Goal: Information Seeking & Learning: Learn about a topic

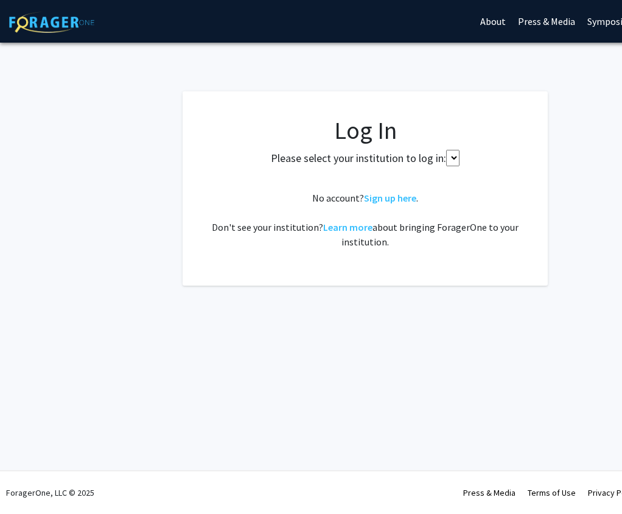
select select
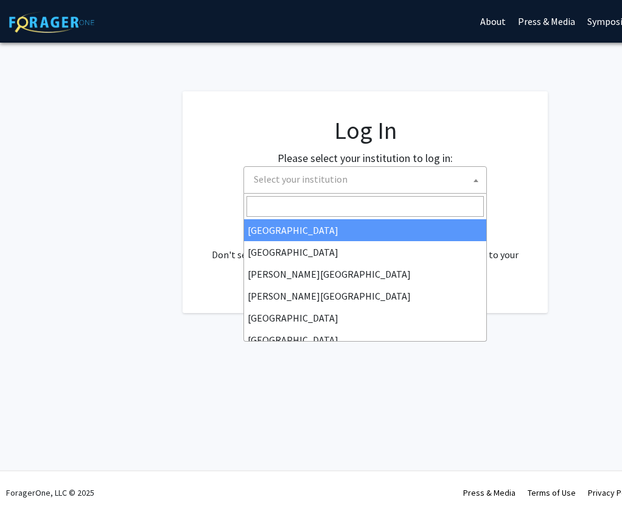
click at [345, 180] on span "Select your institution" at bounding box center [367, 179] width 237 height 25
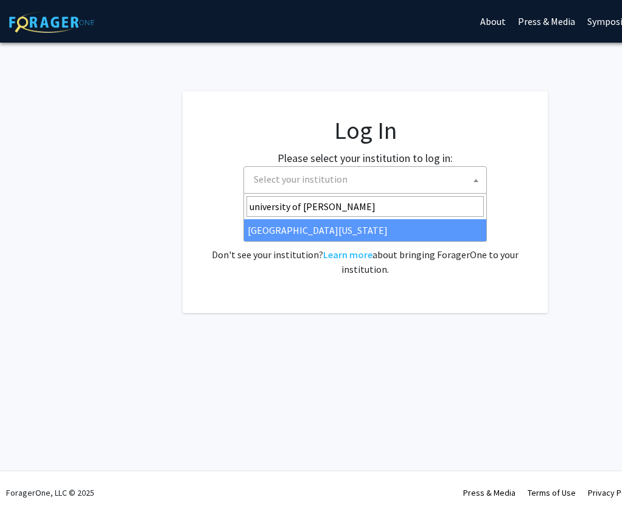
type input "university of ken"
select select "13"
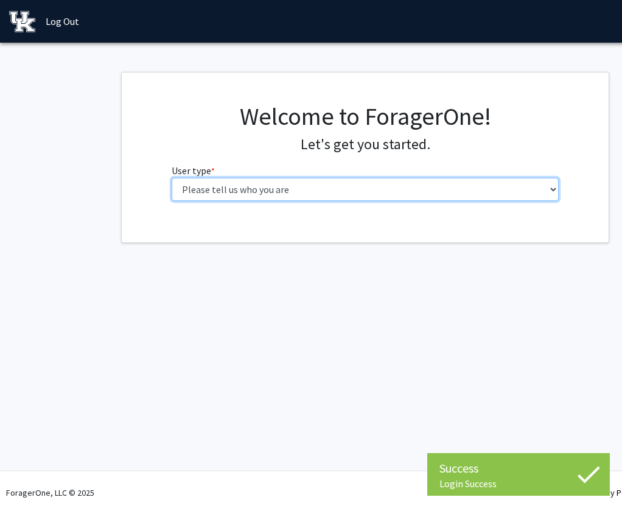
click at [346, 189] on select "Please tell us who you are Undergraduate Student Master's Student Doctoral Cand…" at bounding box center [366, 189] width 388 height 23
select select "1: undergrad"
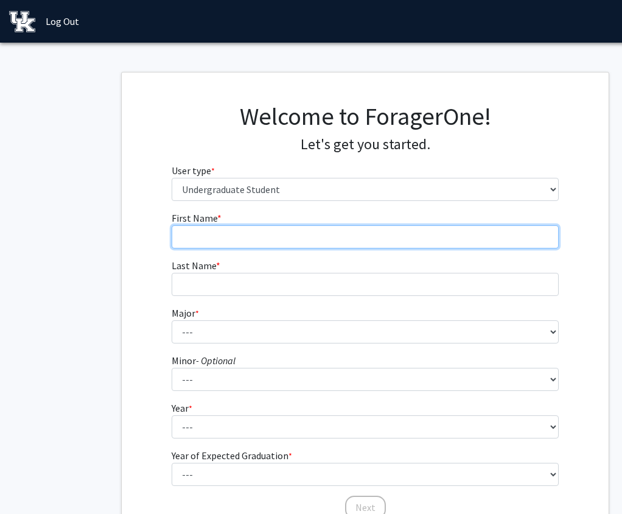
click at [337, 236] on input "First Name * required" at bounding box center [366, 236] width 388 height 23
type input "[PERSON_NAME]"
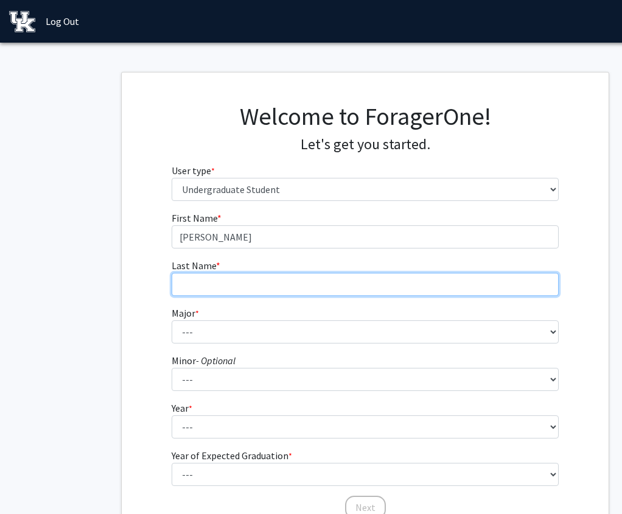
click at [273, 289] on input "Last Name * required" at bounding box center [366, 284] width 388 height 23
type input "[PERSON_NAME]"
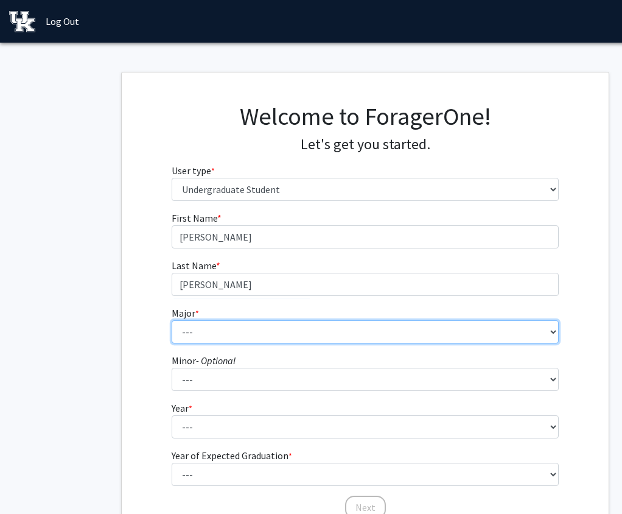
click at [236, 327] on select "--- Accounting Aerospace Engineering African American & Africana Studies Agricu…" at bounding box center [366, 331] width 388 height 23
select select "84: 921"
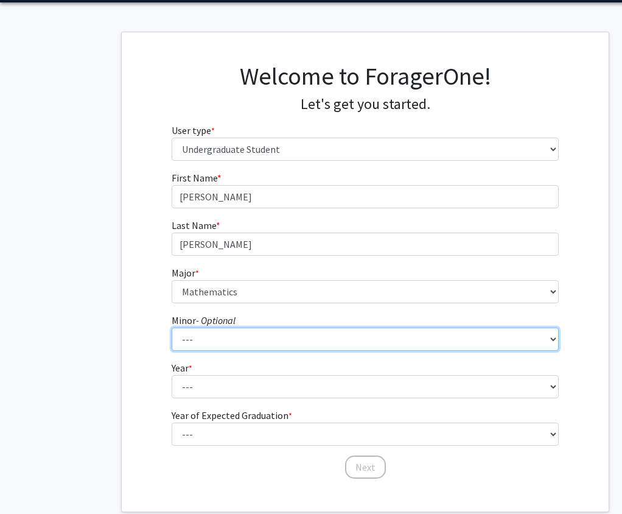
click at [241, 341] on select "--- African American & Africana Studies Agricultural Economics American Studies…" at bounding box center [366, 338] width 388 height 23
click at [196, 338] on select "--- African American & Africana Studies Agricultural Economics American Studies…" at bounding box center [366, 338] width 388 height 23
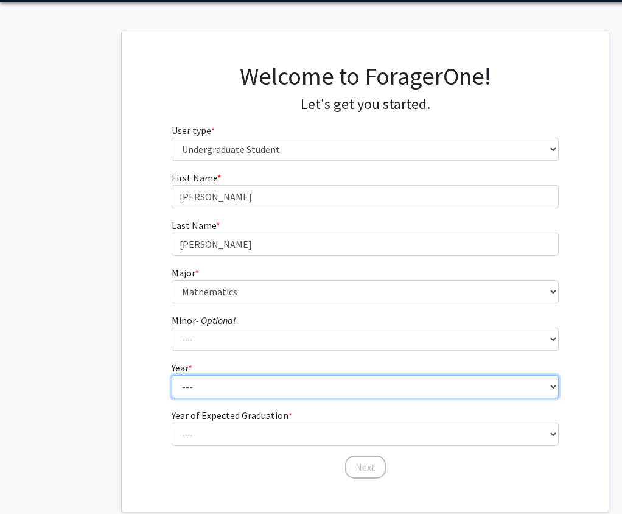
click at [220, 382] on select "--- First-year Sophomore Junior Senior Postbaccalaureate Certificate" at bounding box center [366, 386] width 388 height 23
select select "1: first-year"
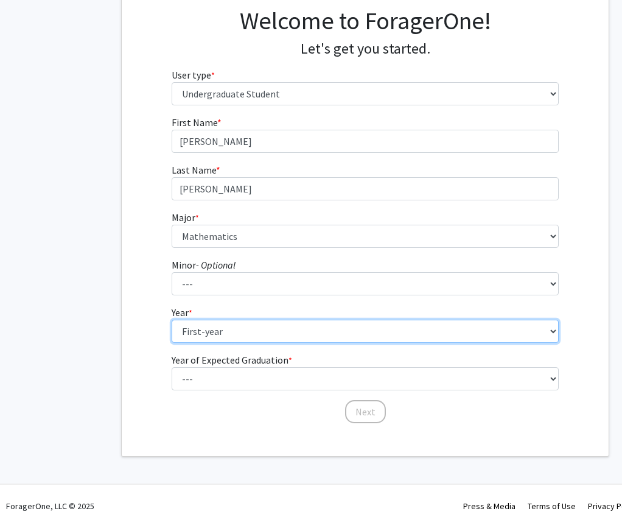
scroll to position [96, 0]
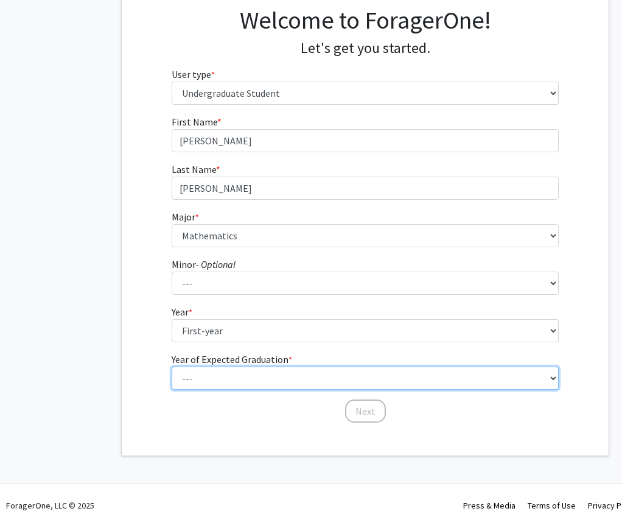
click at [222, 382] on select "--- 2025 2026 2027 2028 2029 2030 2031 2032 2033 2034" at bounding box center [366, 377] width 388 height 23
select select "5: 2029"
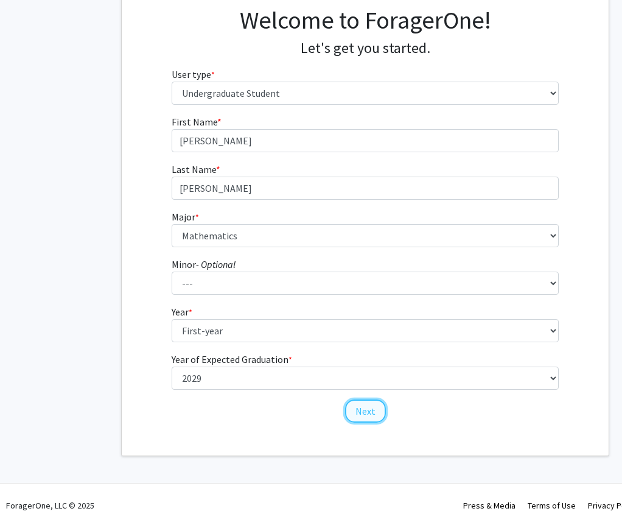
click at [360, 408] on button "Next" at bounding box center [365, 410] width 41 height 23
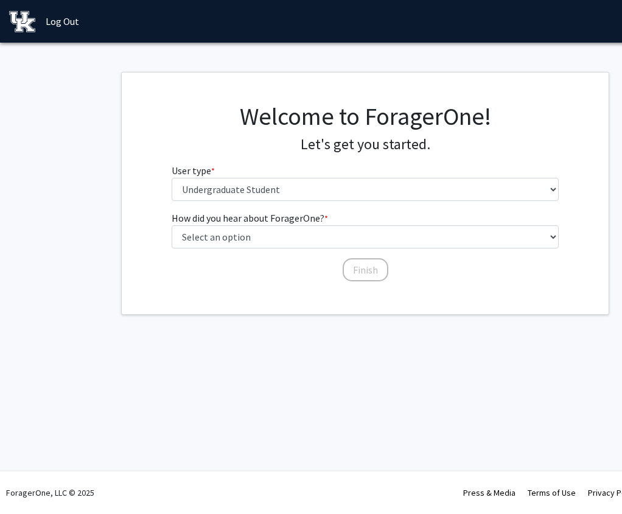
scroll to position [0, 0]
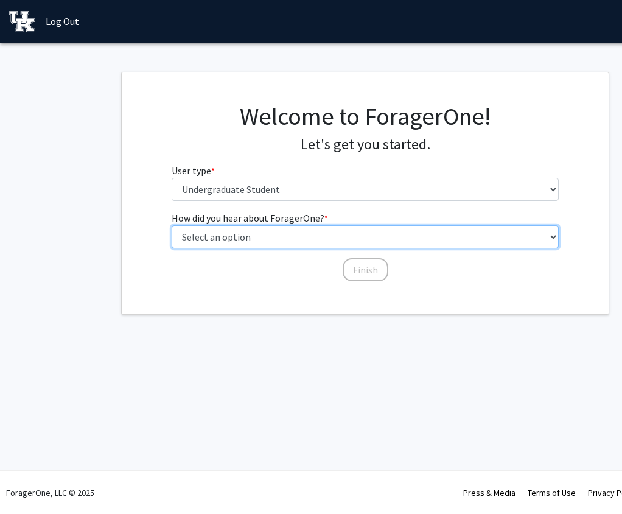
click at [257, 234] on select "Select an option Peer/student recommendation Faculty/staff recommendation Unive…" at bounding box center [366, 236] width 388 height 23
select select "2: faculty_recommendation"
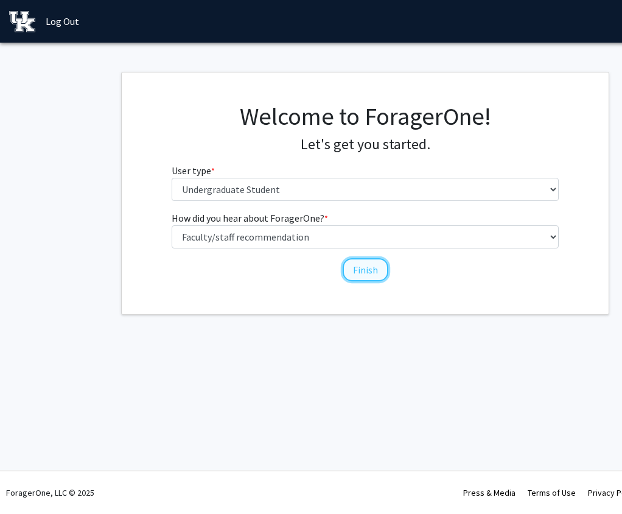
click at [351, 267] on button "Finish" at bounding box center [366, 269] width 46 height 23
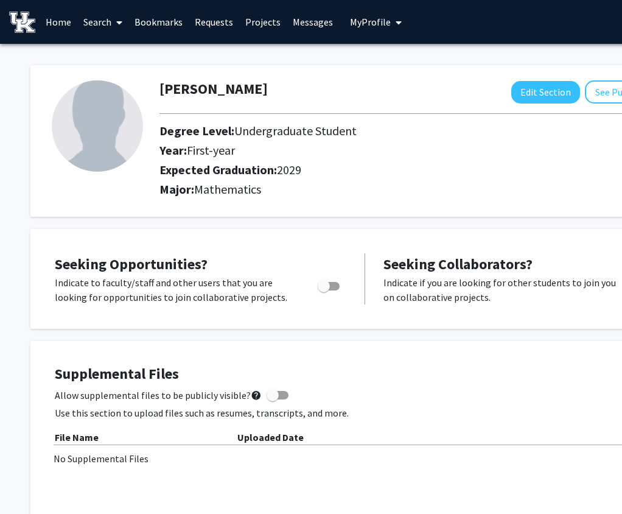
click at [117, 21] on icon at bounding box center [119, 23] width 6 height 10
click at [117, 51] on span "Faculty/Staff" at bounding box center [121, 56] width 89 height 24
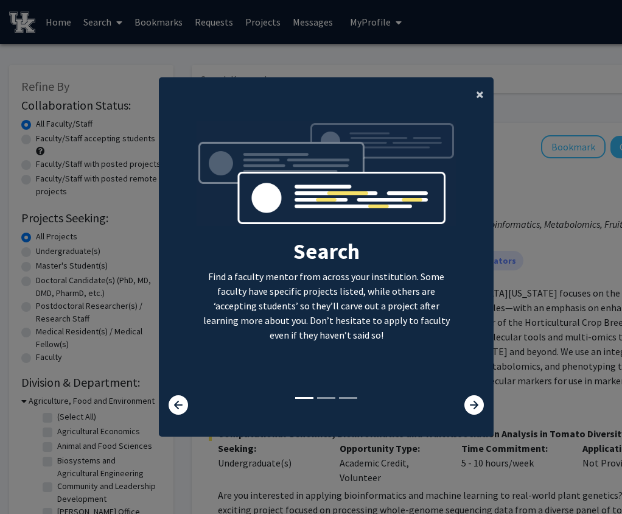
click at [476, 96] on span "×" at bounding box center [480, 94] width 8 height 19
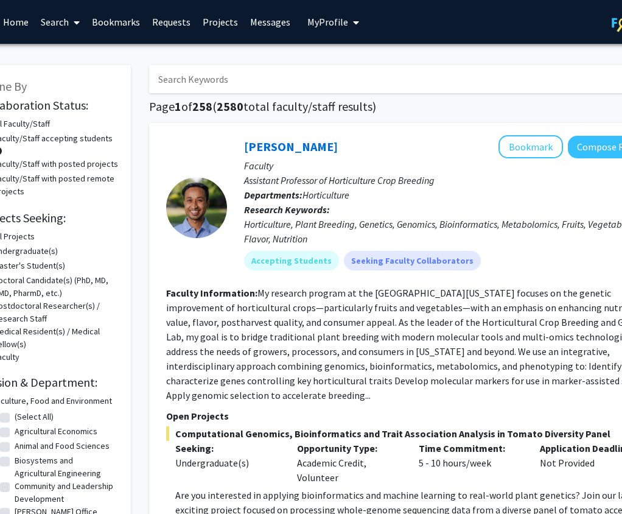
scroll to position [0, 63]
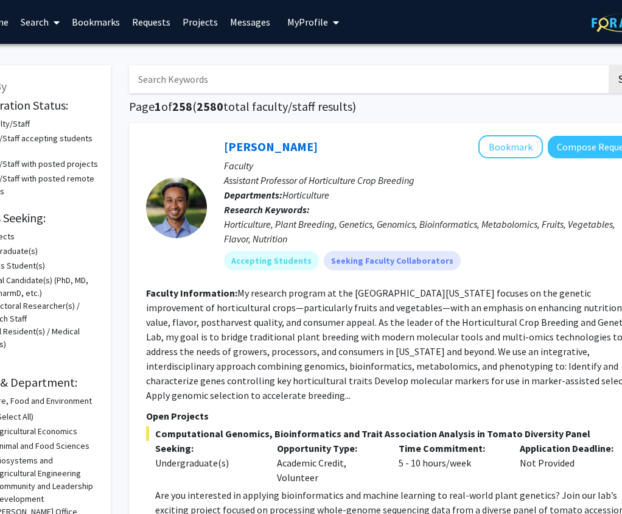
click at [313, 71] on input "Search Keywords" at bounding box center [368, 79] width 478 height 28
click at [609, 65] on button "Search" at bounding box center [634, 79] width 50 height 28
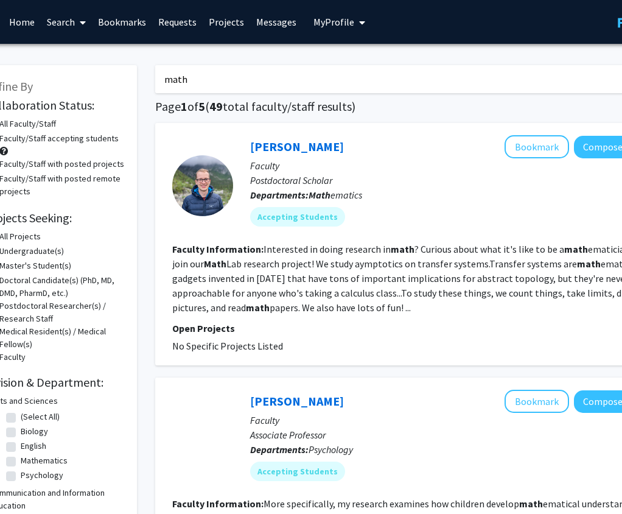
scroll to position [0, 39]
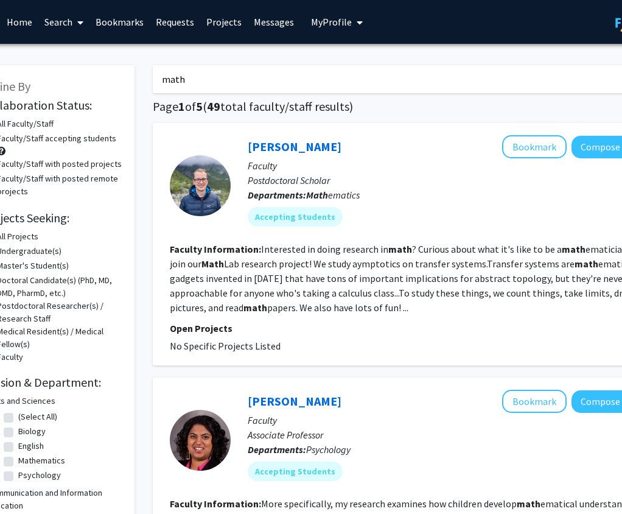
click at [224, 78] on input "math" at bounding box center [392, 79] width 478 height 28
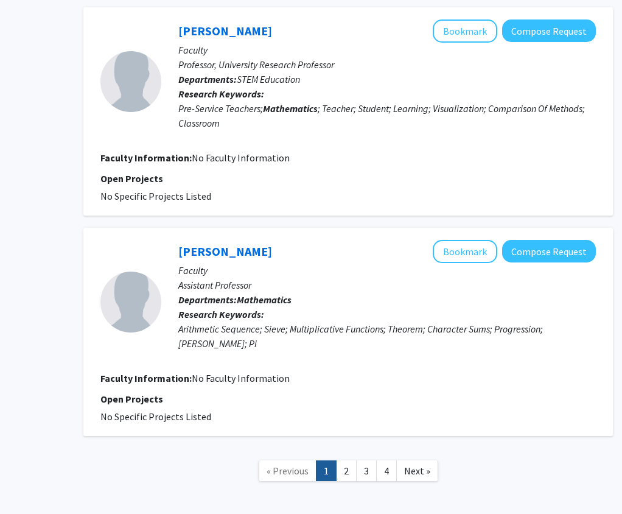
scroll to position [2199, 108]
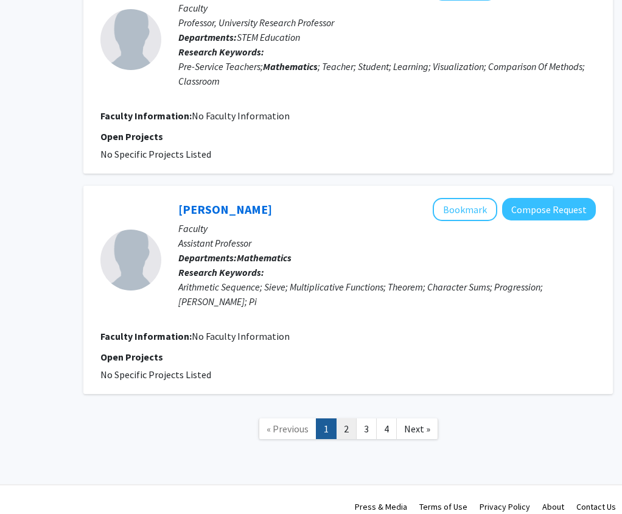
click at [349, 418] on link "2" at bounding box center [346, 428] width 21 height 21
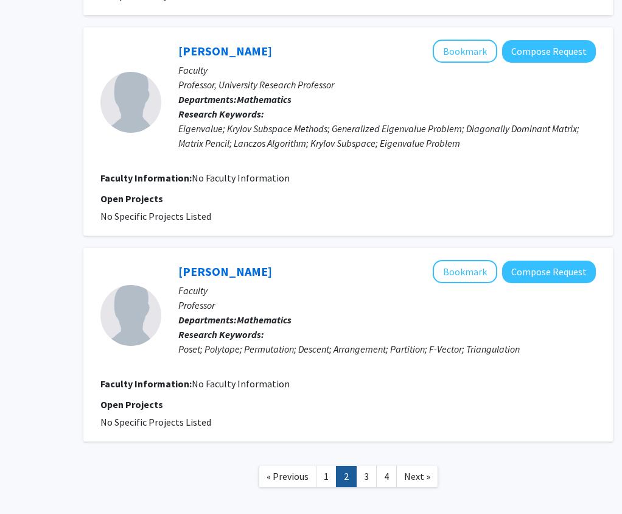
scroll to position [1862, 108]
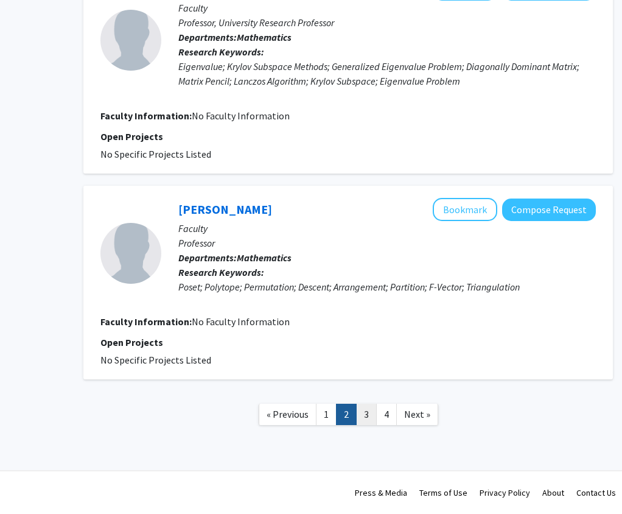
click at [371, 413] on link "3" at bounding box center [366, 413] width 21 height 21
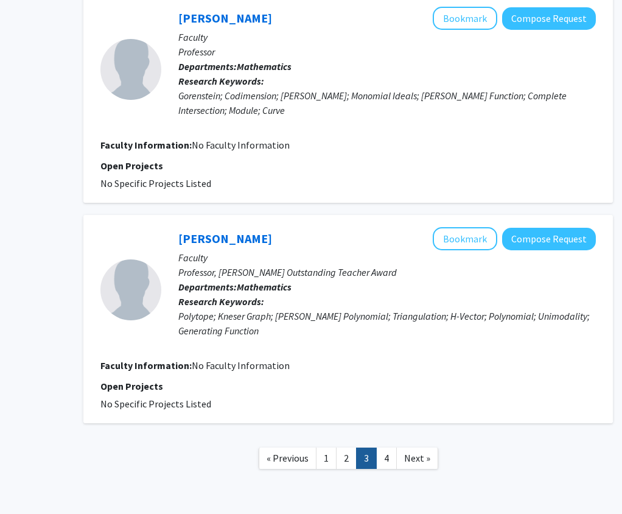
scroll to position [1775, 108]
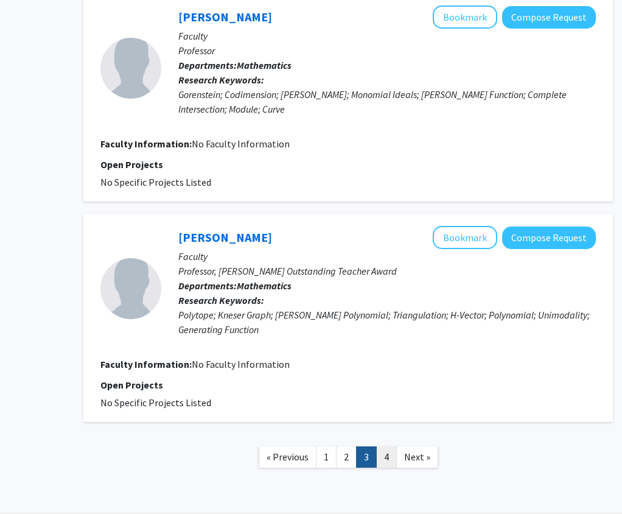
click at [387, 458] on link "4" at bounding box center [386, 456] width 21 height 21
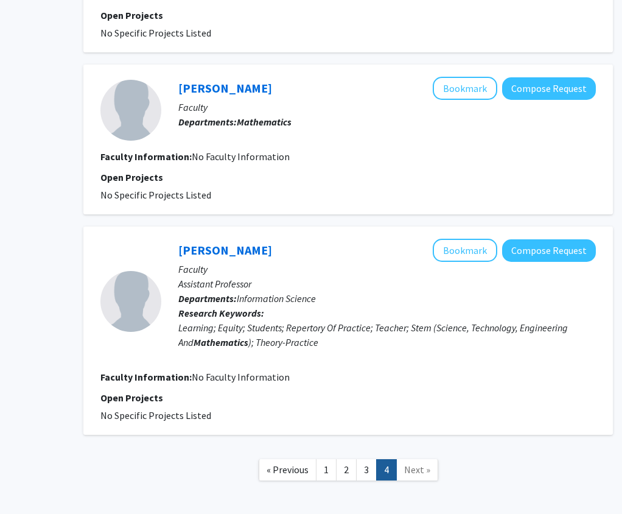
scroll to position [1171, 108]
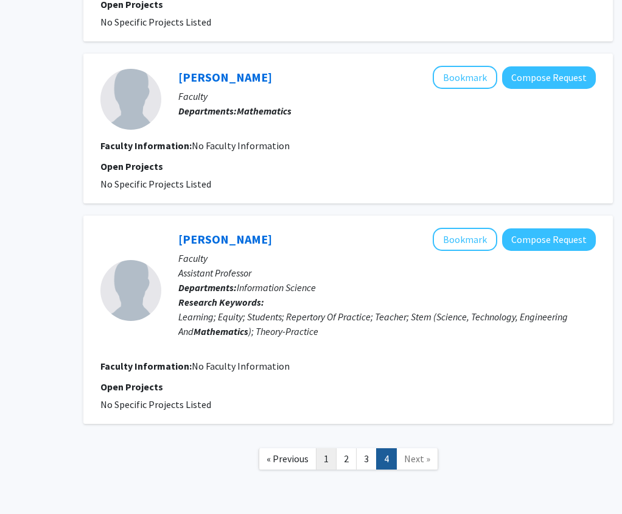
click at [330, 448] on link "1" at bounding box center [326, 458] width 21 height 21
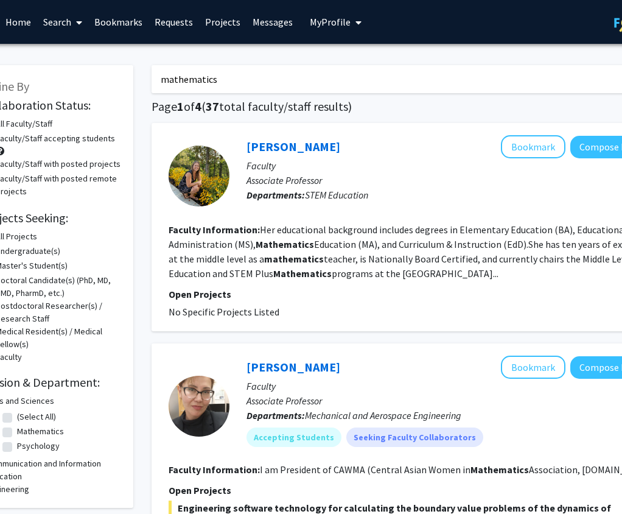
scroll to position [0, 108]
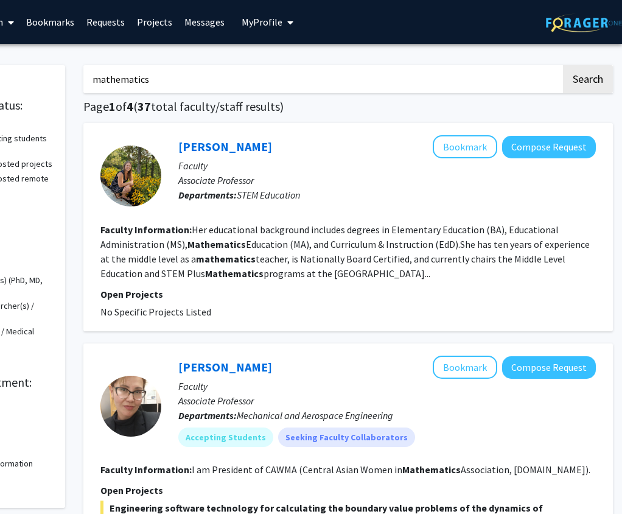
click at [140, 85] on input "mathematics" at bounding box center [322, 79] width 478 height 28
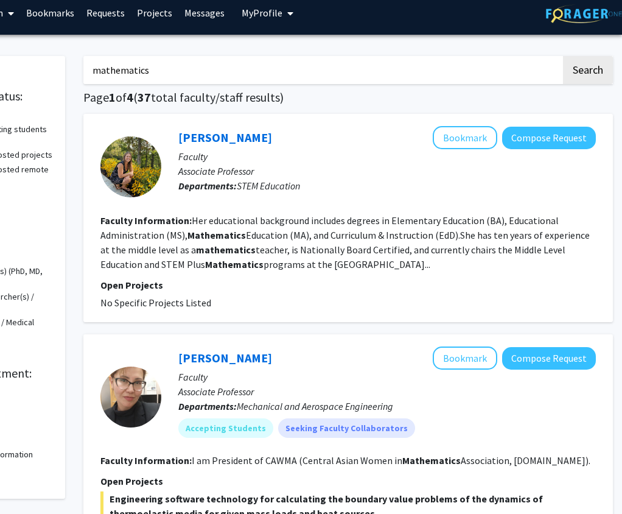
click at [99, 72] on input "mathematics" at bounding box center [322, 70] width 478 height 28
type input "Mathematics"
click at [563, 56] on button "Search" at bounding box center [588, 70] width 50 height 28
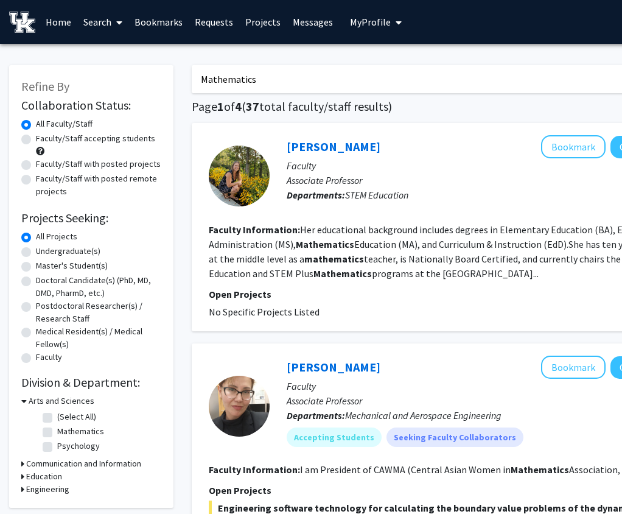
click at [72, 245] on label "Undergraduate(s)" at bounding box center [68, 251] width 65 height 13
click at [44, 245] on input "Undergraduate(s)" at bounding box center [40, 249] width 8 height 8
radio input "true"
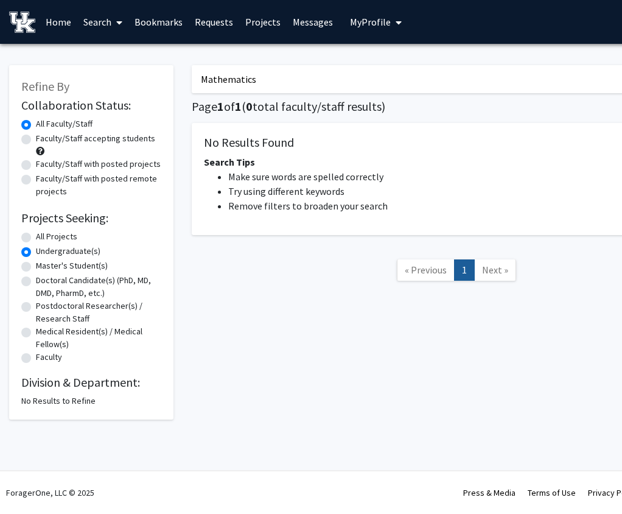
click at [67, 235] on label "All Projects" at bounding box center [56, 236] width 41 height 13
click at [44, 235] on input "All Projects" at bounding box center [40, 234] width 8 height 8
radio input "true"
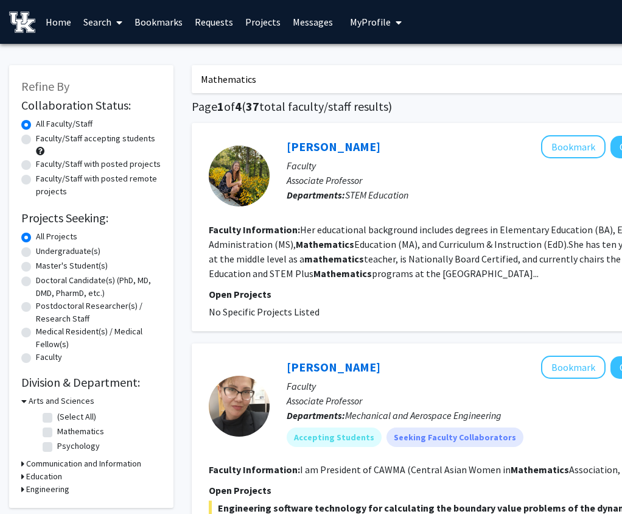
click at [99, 146] on div "Faculty/Staff accepting students" at bounding box center [91, 145] width 140 height 26
click at [99, 136] on label "Faculty/Staff accepting students" at bounding box center [95, 138] width 119 height 13
click at [44, 136] on input "Faculty/Staff accepting students" at bounding box center [40, 136] width 8 height 8
radio input "true"
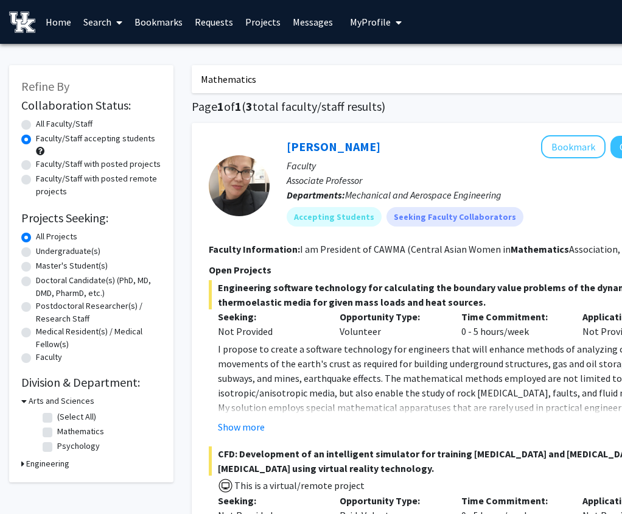
click at [41, 152] on span at bounding box center [40, 151] width 9 height 9
click at [33, 166] on div "Faculty/Staff with posted projects" at bounding box center [91, 165] width 140 height 15
click at [36, 166] on label "Faculty/Staff with posted projects" at bounding box center [98, 164] width 125 height 13
click at [36, 166] on input "Faculty/Staff with posted projects" at bounding box center [40, 162] width 8 height 8
radio input "true"
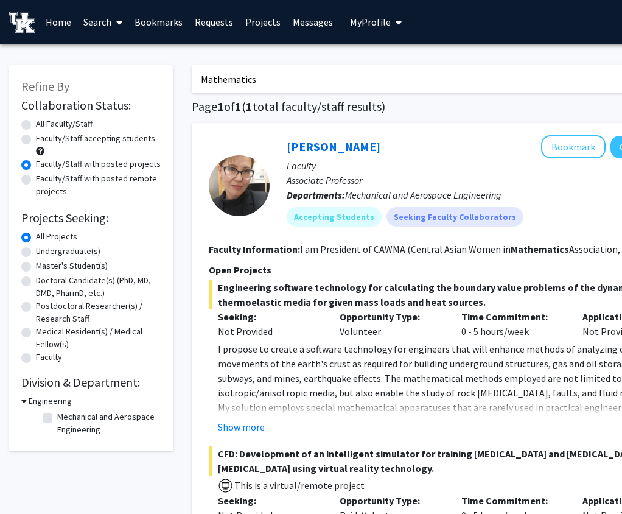
click at [32, 181] on div "Faculty/Staff with posted remote projects" at bounding box center [91, 185] width 140 height 26
click at [36, 179] on label "Faculty/Staff with posted remote projects" at bounding box center [98, 185] width 125 height 26
click at [36, 179] on input "Faculty/Staff with posted remote projects" at bounding box center [40, 176] width 8 height 8
radio input "true"
click at [36, 141] on label "Faculty/Staff accepting students" at bounding box center [95, 138] width 119 height 13
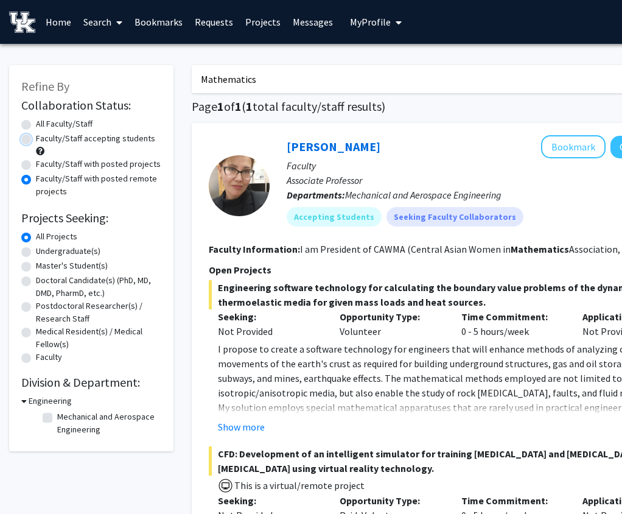
click at [36, 140] on input "Faculty/Staff accepting students" at bounding box center [40, 136] width 8 height 8
radio input "true"
click at [241, 83] on input "Mathematics" at bounding box center [431, 79] width 478 height 28
type input "Pre med"
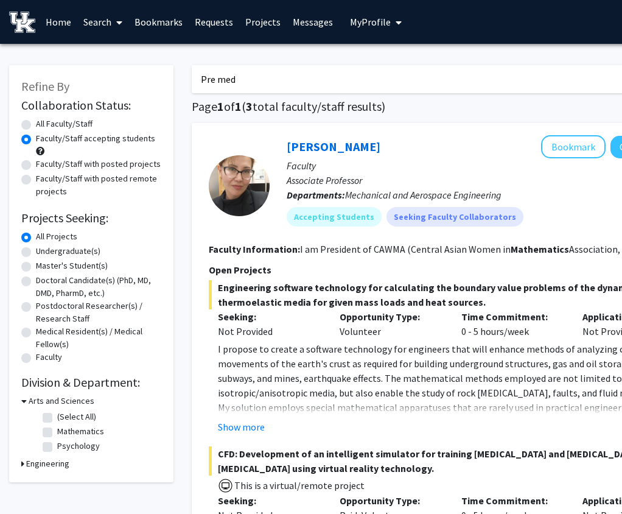
radio input "true"
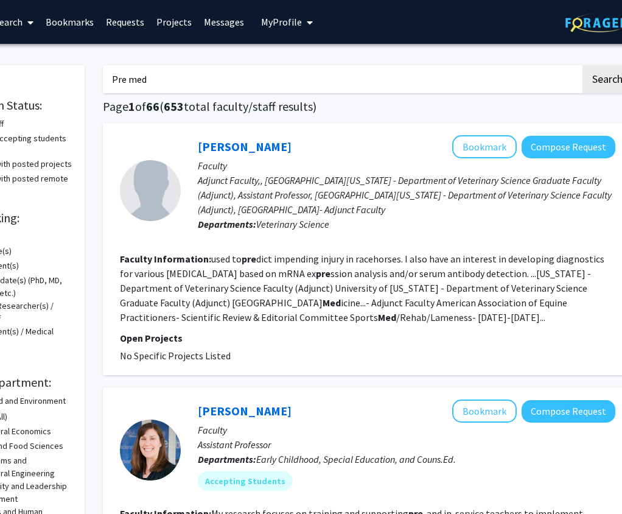
scroll to position [0, 108]
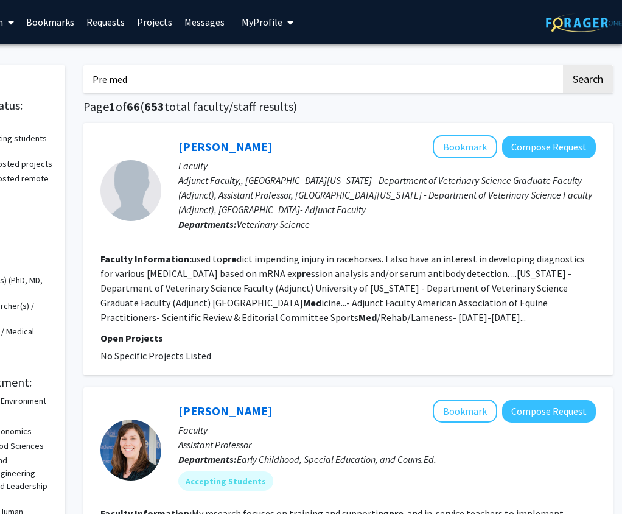
click at [123, 81] on input "Pre med" at bounding box center [322, 79] width 478 height 28
click at [110, 83] on input "Pre med" at bounding box center [322, 79] width 478 height 28
click at [563, 65] on button "Search" at bounding box center [588, 79] width 50 height 28
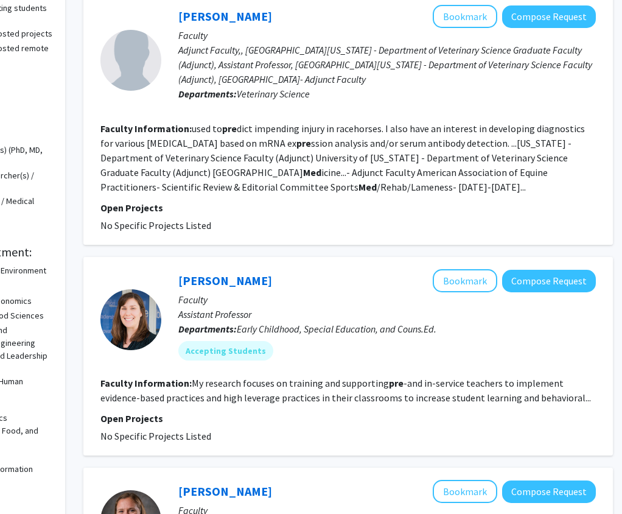
scroll to position [0, 108]
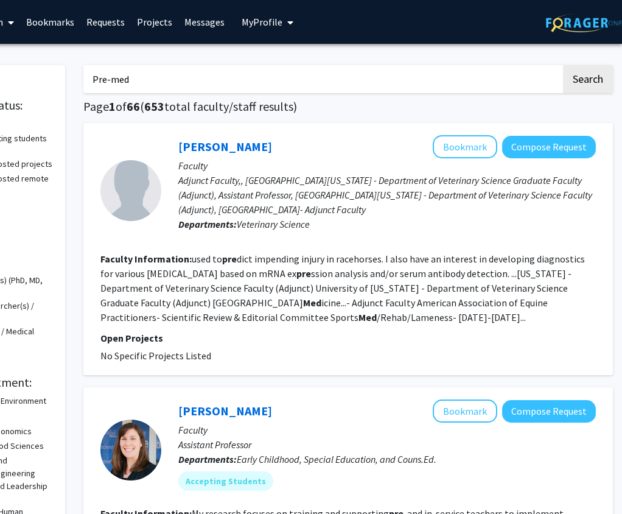
click at [117, 81] on input "Pre-med" at bounding box center [322, 79] width 478 height 28
type input "P"
type input "[PERSON_NAME]"
click at [563, 65] on button "Search" at bounding box center [588, 79] width 50 height 28
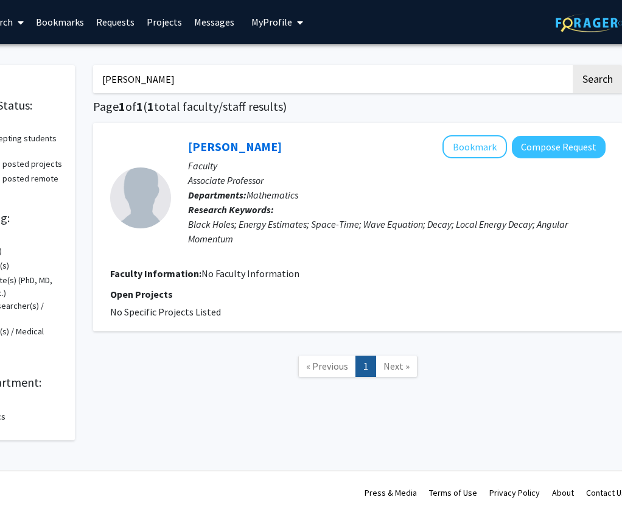
scroll to position [0, 100]
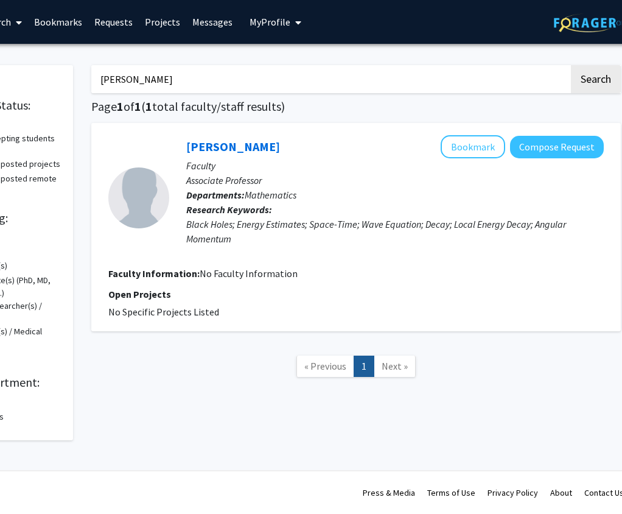
click at [125, 81] on input "[PERSON_NAME]" at bounding box center [330, 79] width 478 height 28
type input "p"
click at [571, 65] on button "Search" at bounding box center [596, 79] width 50 height 28
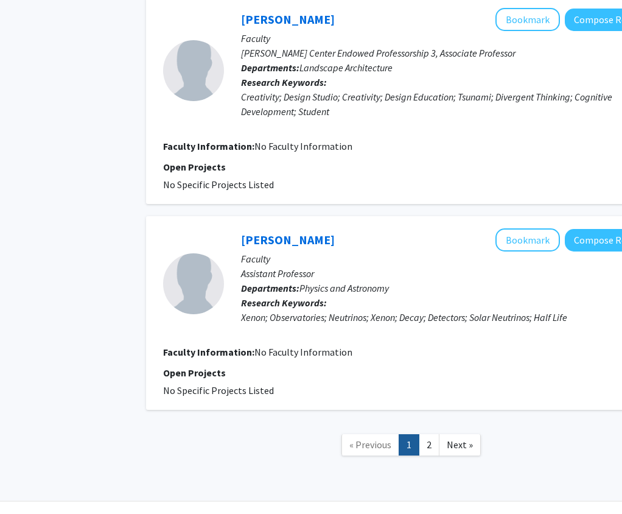
scroll to position [1657, 46]
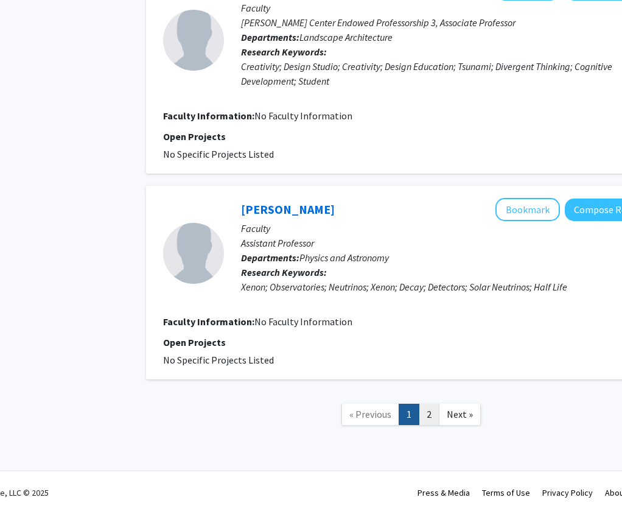
click at [429, 404] on link "2" at bounding box center [429, 413] width 21 height 21
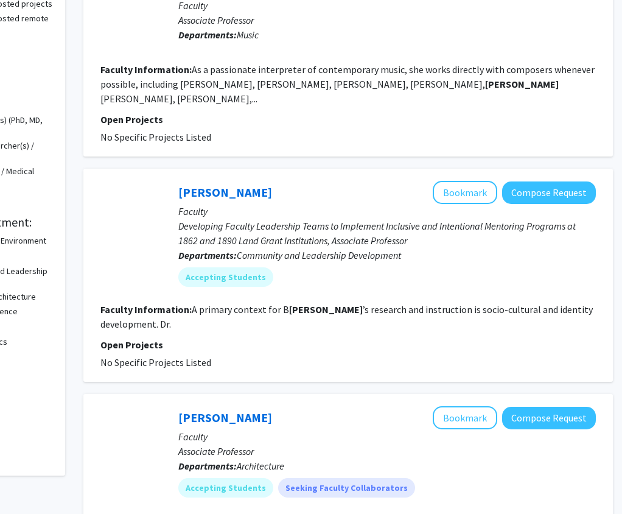
scroll to position [0, 108]
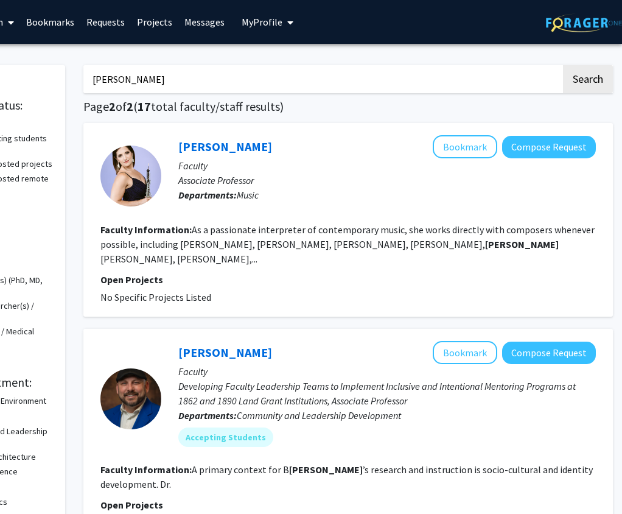
click at [108, 79] on input "[PERSON_NAME]" at bounding box center [322, 79] width 478 height 28
type input "m"
type input "M"
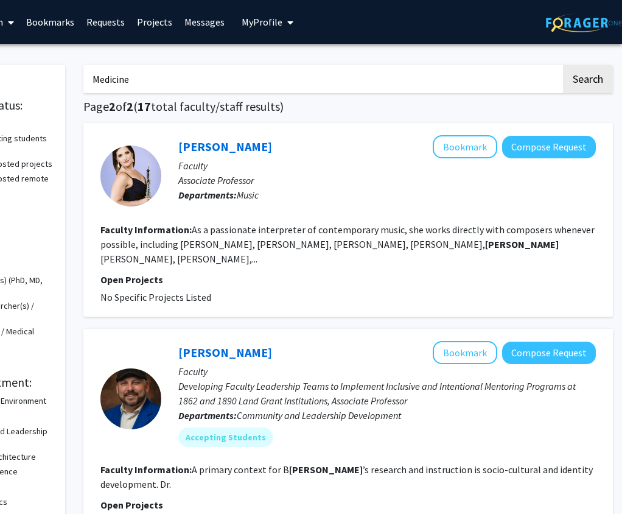
click at [563, 65] on button "Search" at bounding box center [588, 79] width 50 height 28
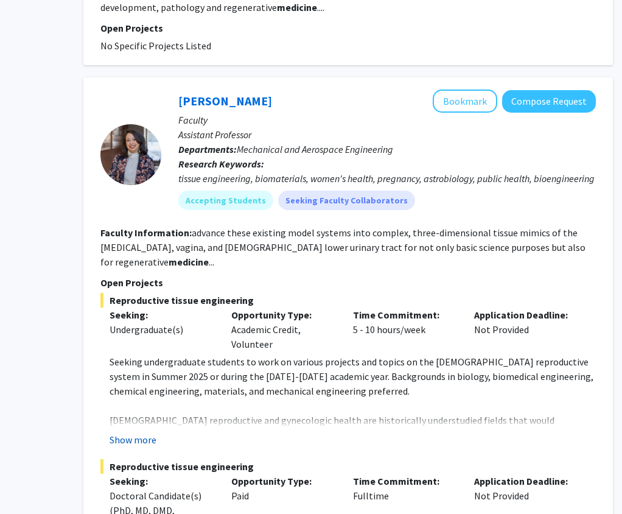
scroll to position [717, 108]
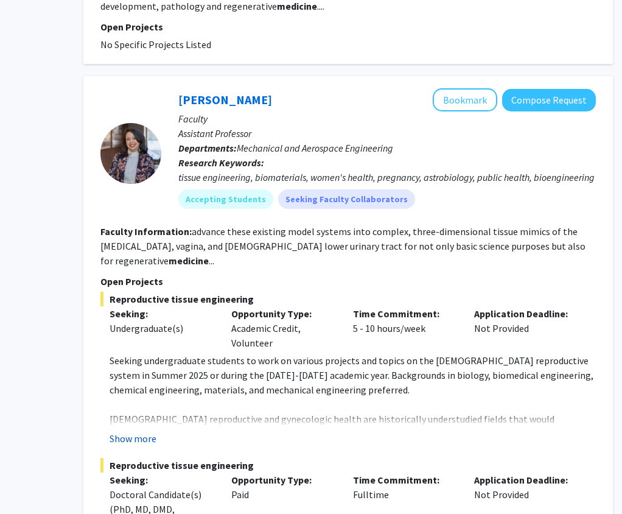
click at [143, 440] on button "Show more" at bounding box center [133, 438] width 47 height 15
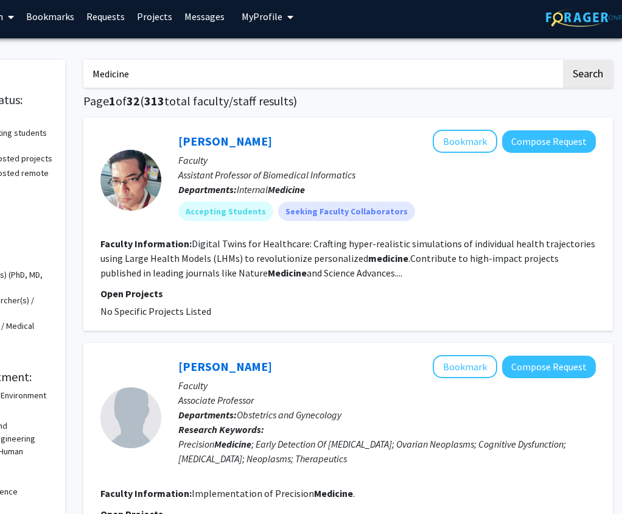
scroll to position [0, 108]
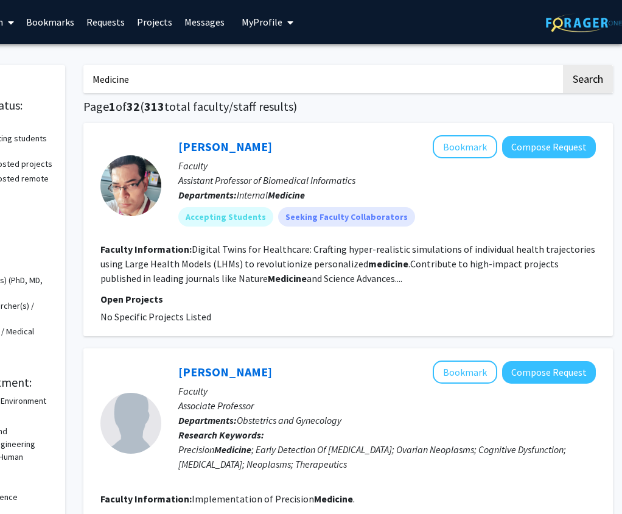
click at [115, 84] on input "Medicine" at bounding box center [322, 79] width 478 height 28
click at [117, 85] on input "Opthamology" at bounding box center [322, 79] width 478 height 28
click at [179, 83] on input "Ophthalmology" at bounding box center [322, 79] width 478 height 28
click at [563, 65] on button "Search" at bounding box center [588, 79] width 50 height 28
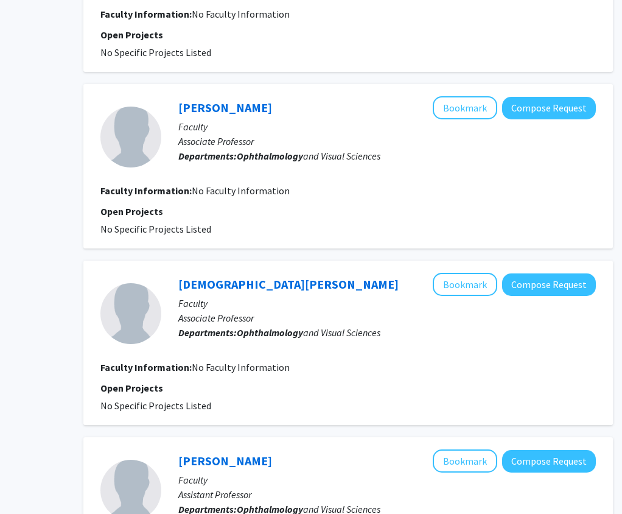
scroll to position [1569, 108]
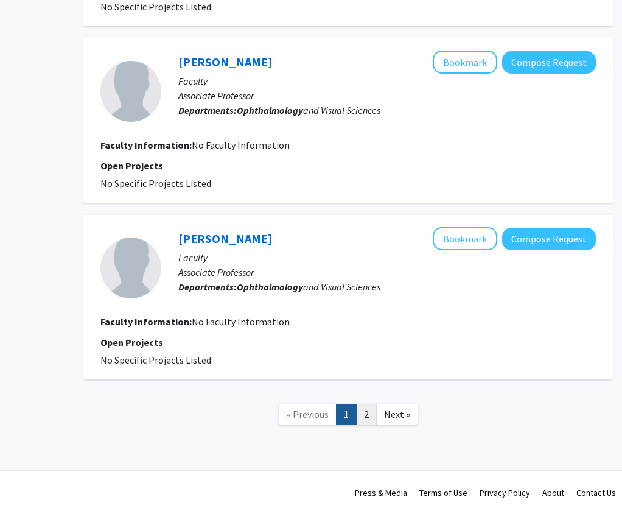
click at [369, 413] on link "2" at bounding box center [366, 413] width 21 height 21
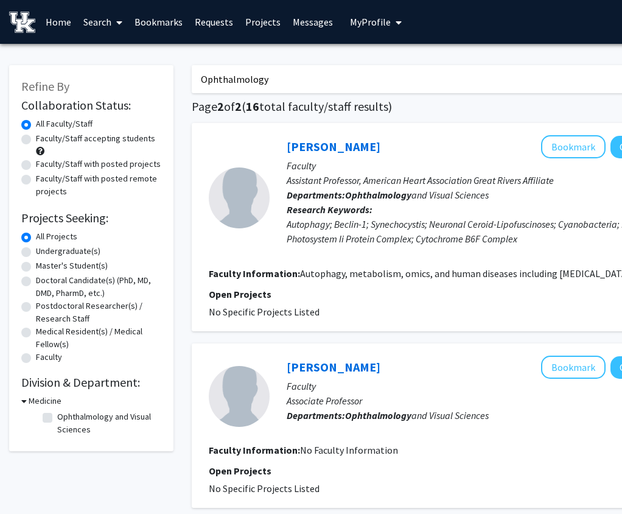
click at [225, 80] on input "Ophthalmology" at bounding box center [431, 79] width 478 height 28
type input "P"
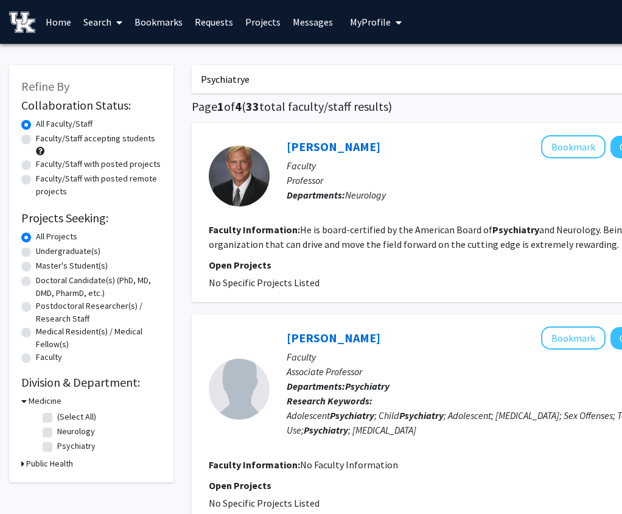
click at [222, 85] on input "Psychiatrye" at bounding box center [431, 79] width 478 height 28
click at [209, 77] on input "Psychiatrye" at bounding box center [431, 79] width 478 height 28
type input "Psychiatry"
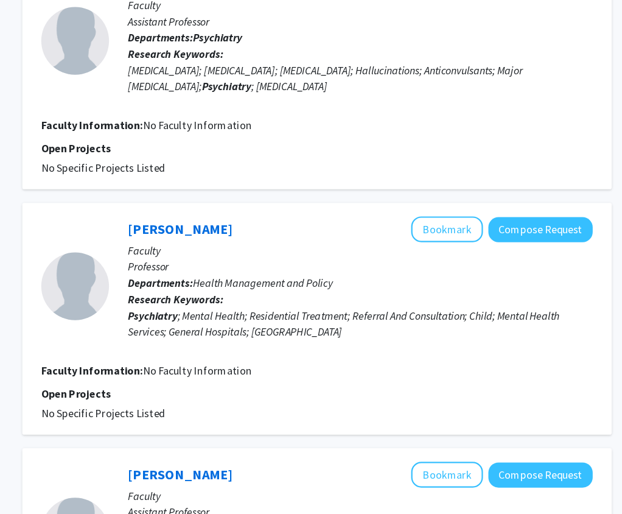
scroll to position [976, 108]
